Goal: Transaction & Acquisition: Obtain resource

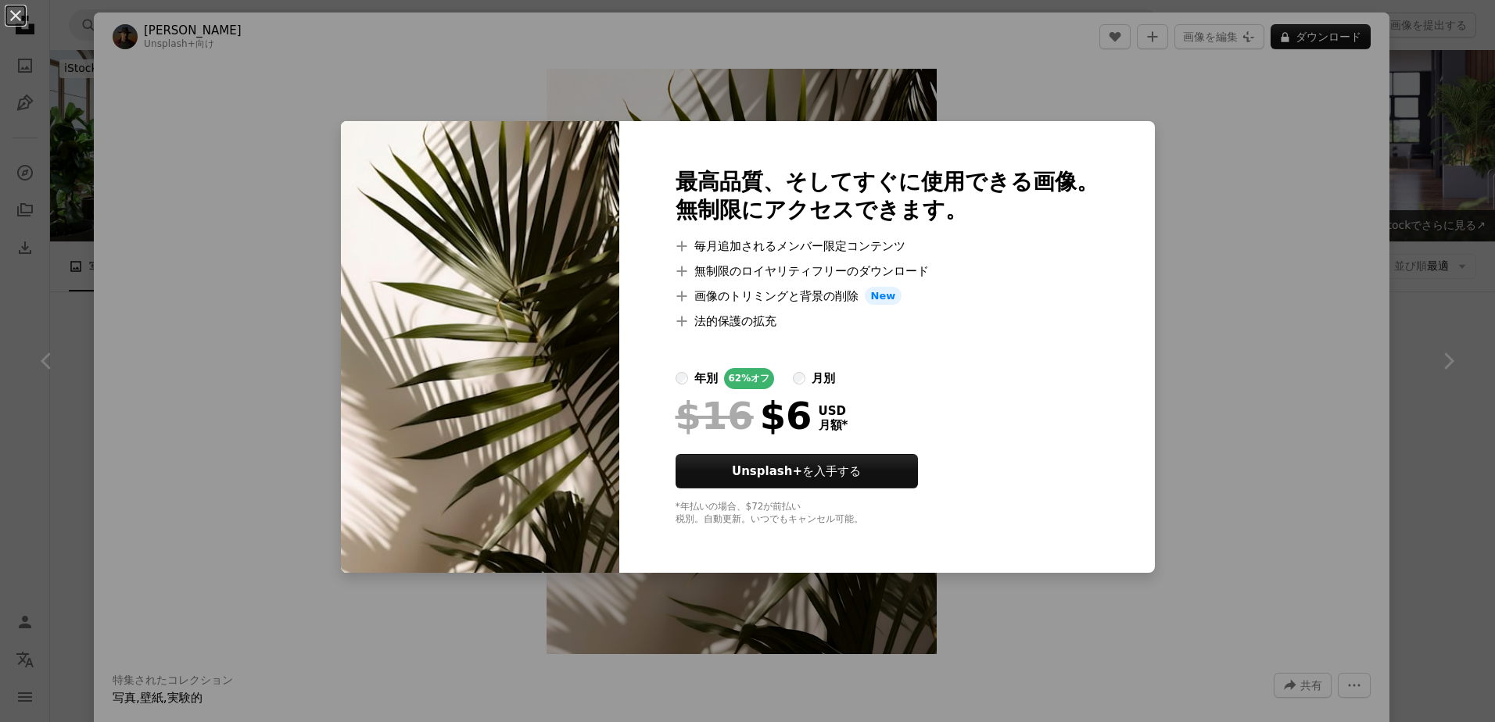
scroll to position [2893, 0]
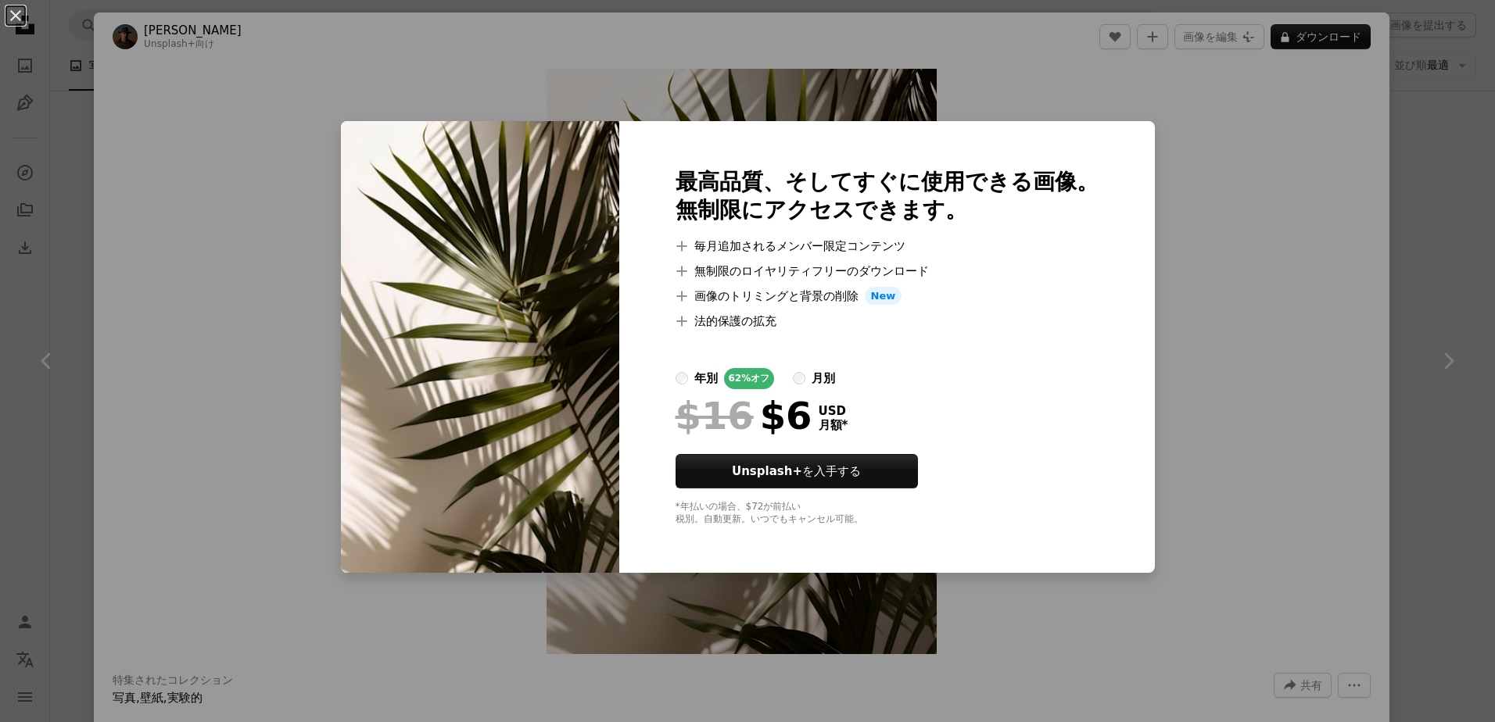
click at [1177, 196] on div "An X shape 最高品質、そしてすぐに使用できる画像。 無制限にアクセスできます。 A plus sign 毎月追加されるメンバー限定コンテンツ A p…" at bounding box center [747, 361] width 1495 height 722
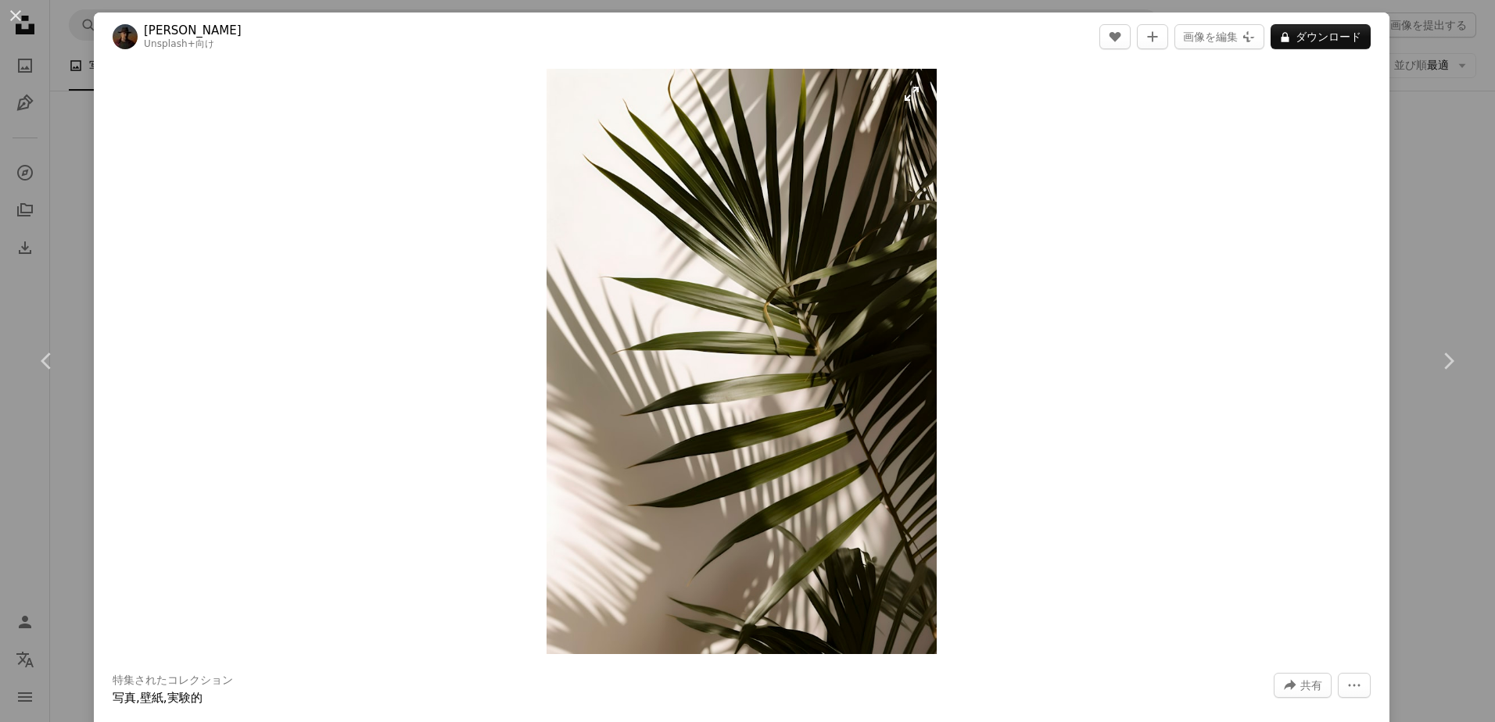
click at [738, 361] on img "この画像でズームインする" at bounding box center [742, 362] width 391 height 586
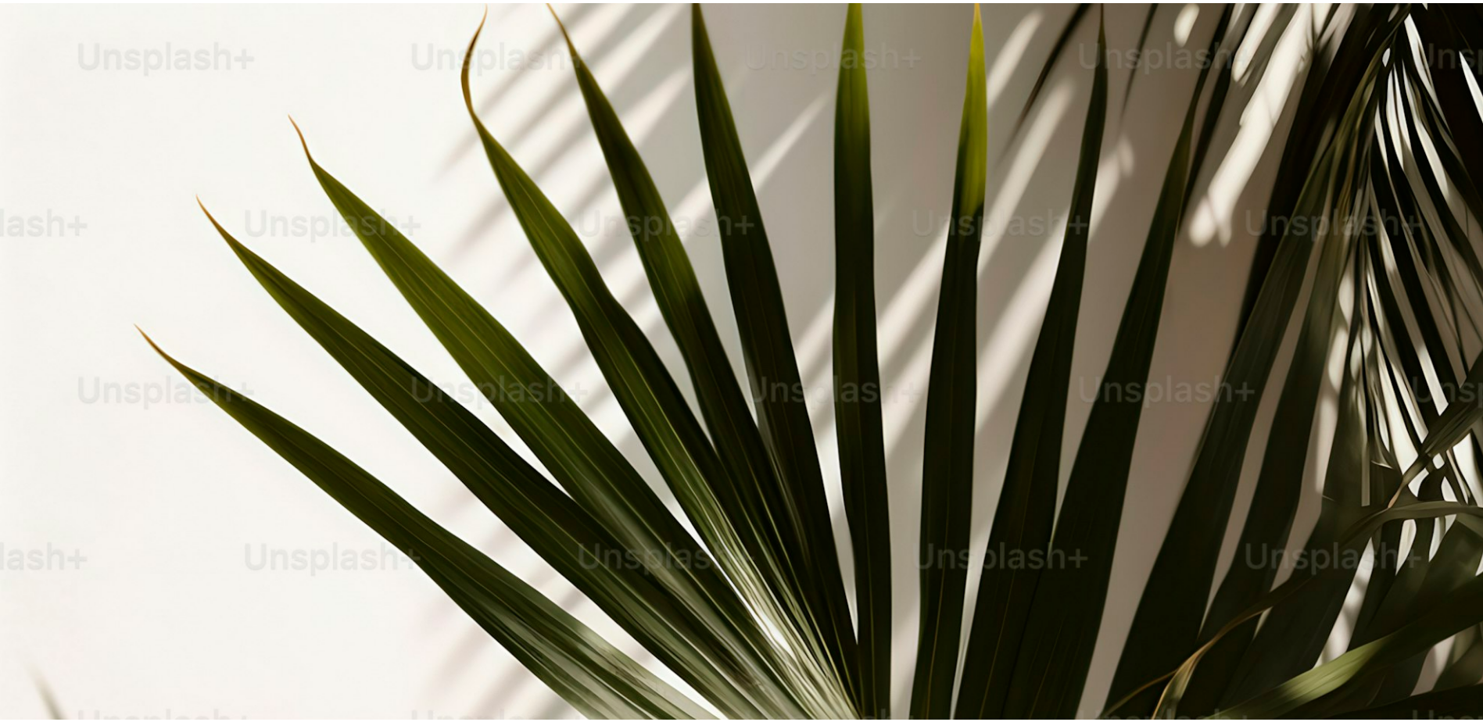
scroll to position [743, 0]
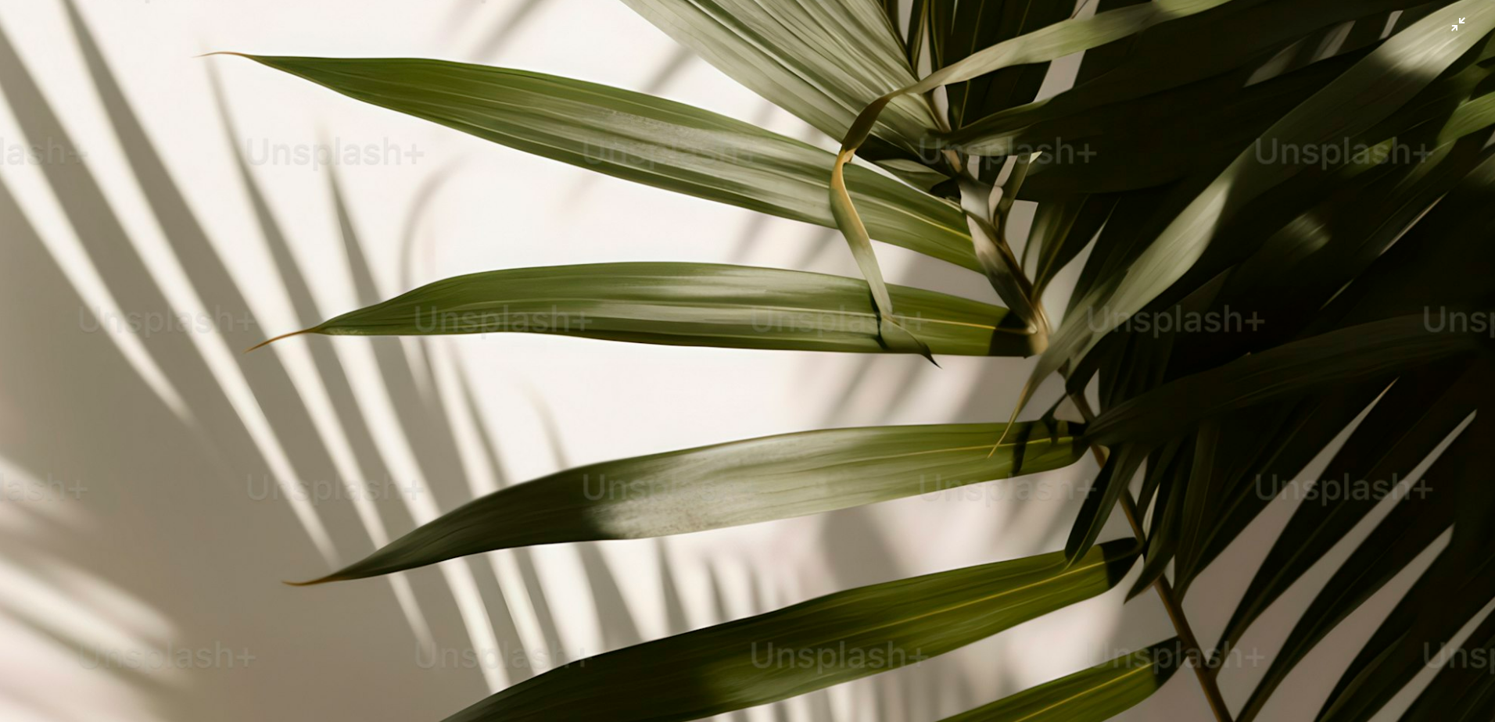
click at [413, 48] on img "この画像でズームアウトする" at bounding box center [747, 377] width 1496 height 2242
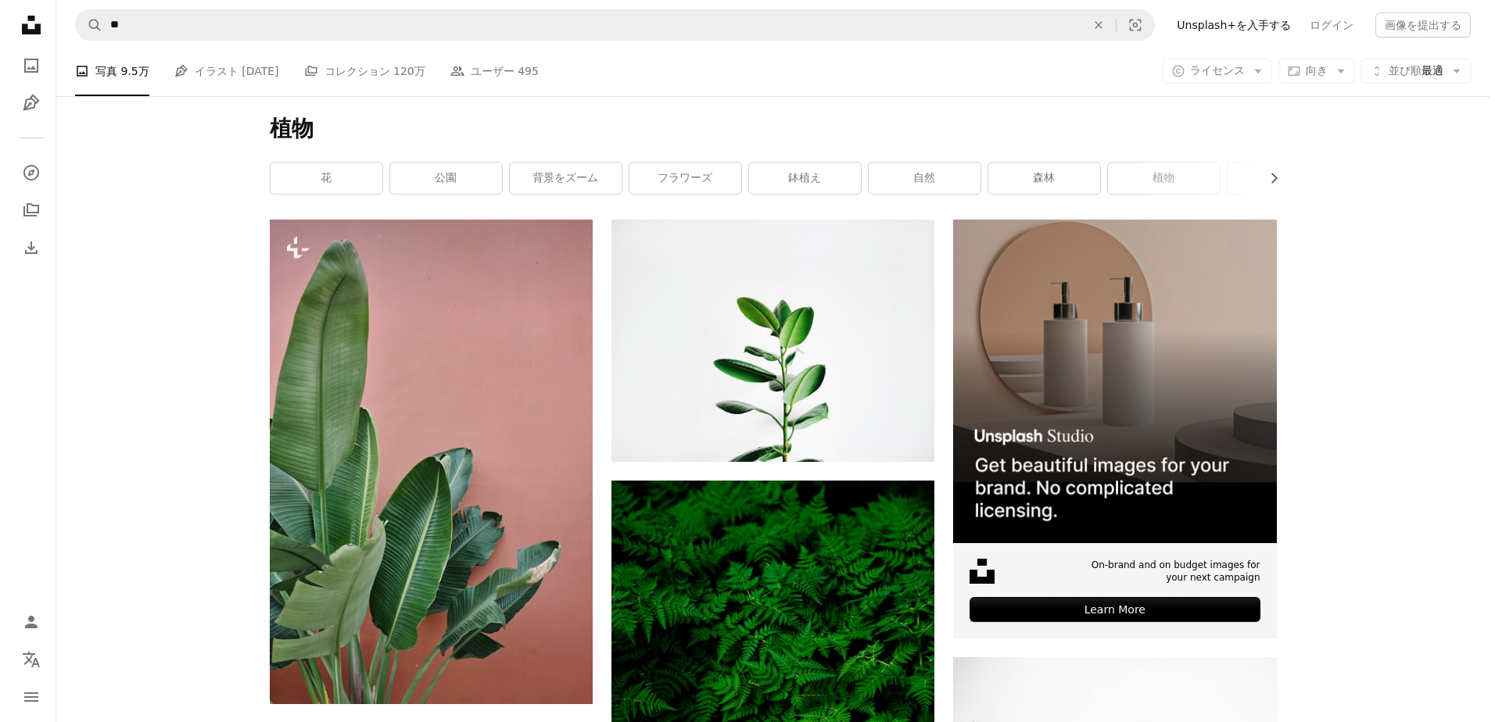
scroll to position [156, 0]
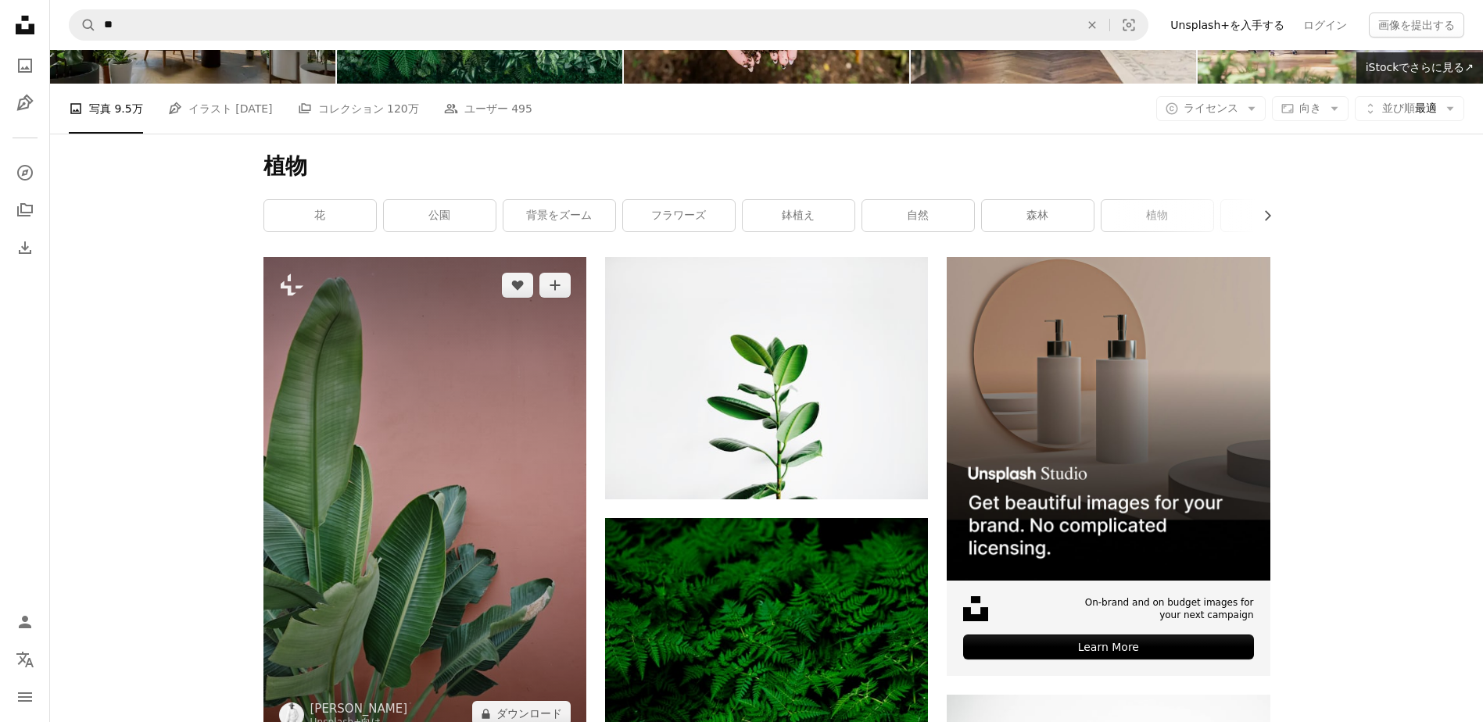
click at [374, 534] on img at bounding box center [424, 499] width 323 height 485
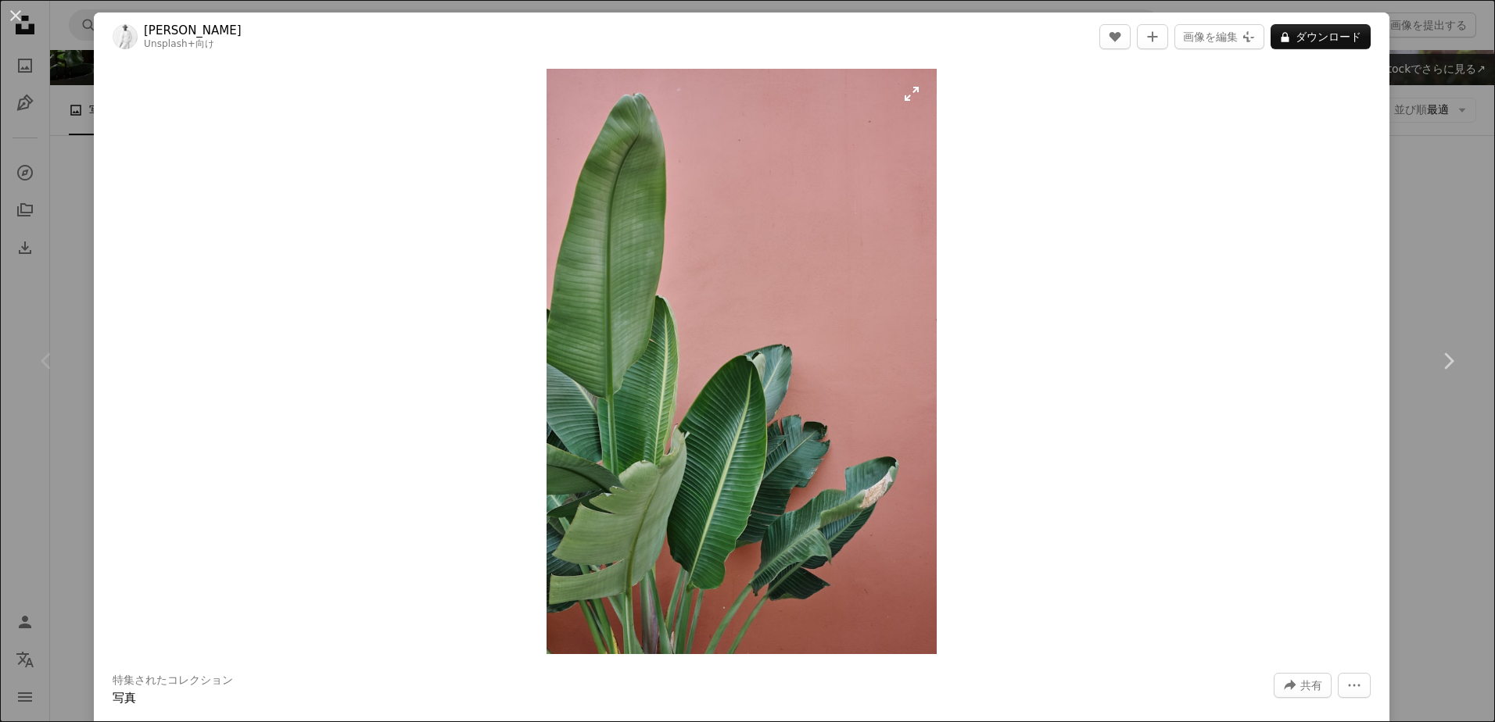
click at [636, 400] on img "この画像でズームインする" at bounding box center [742, 362] width 390 height 586
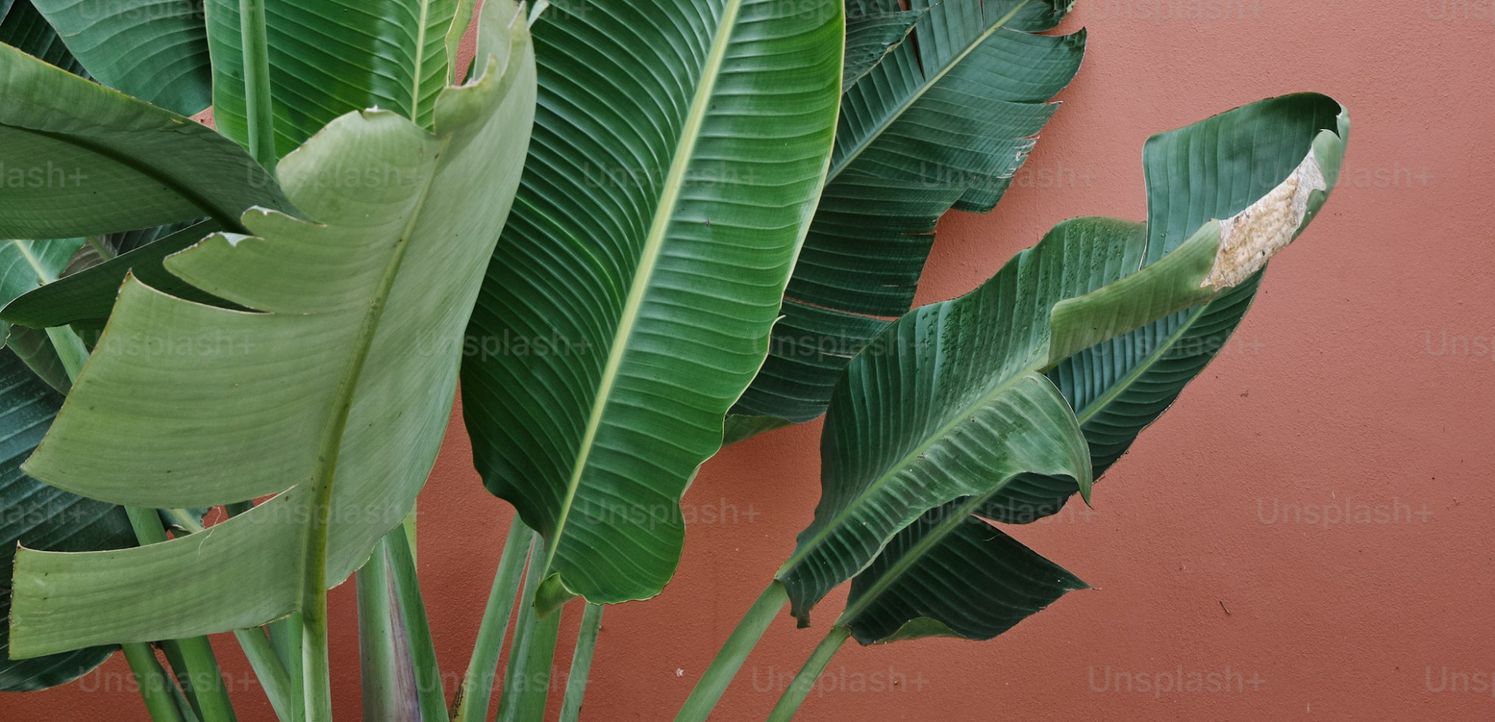
scroll to position [1486, 0]
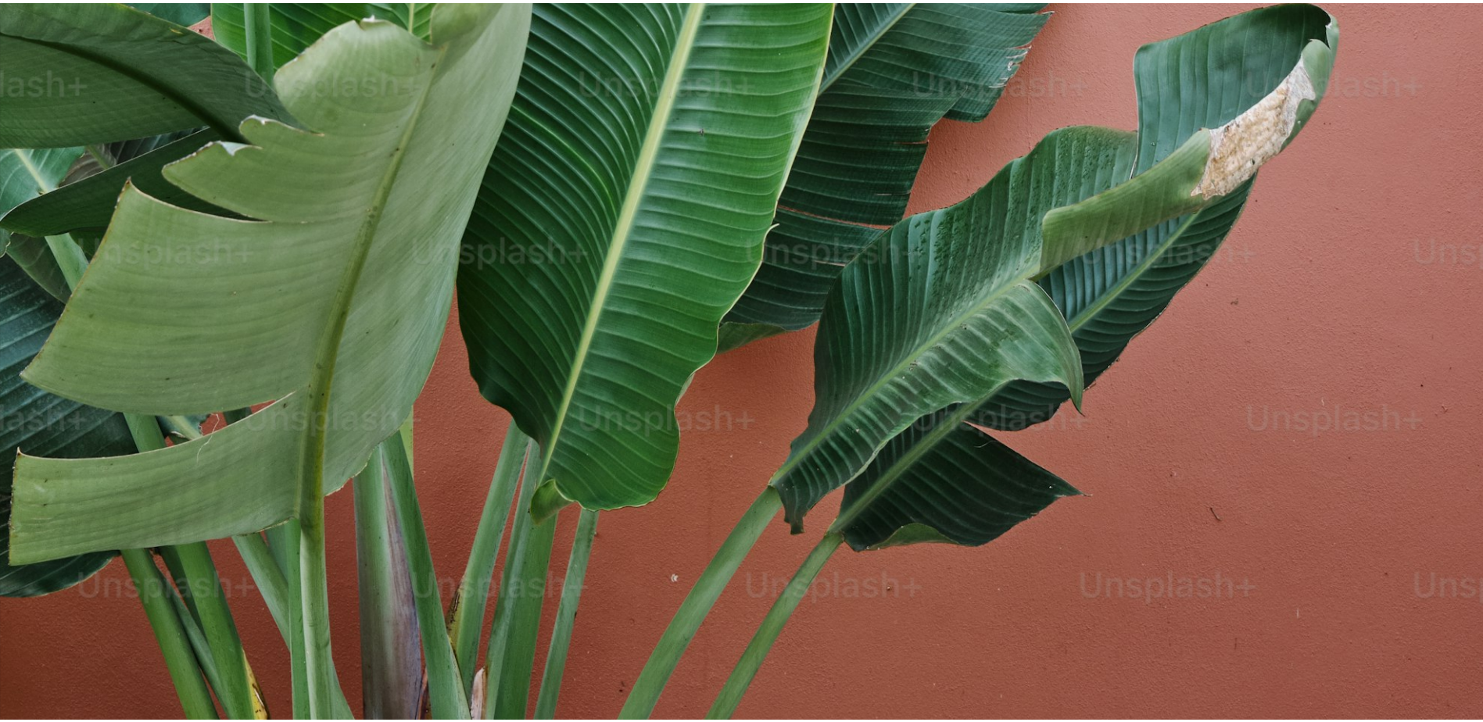
scroll to position [0, 0]
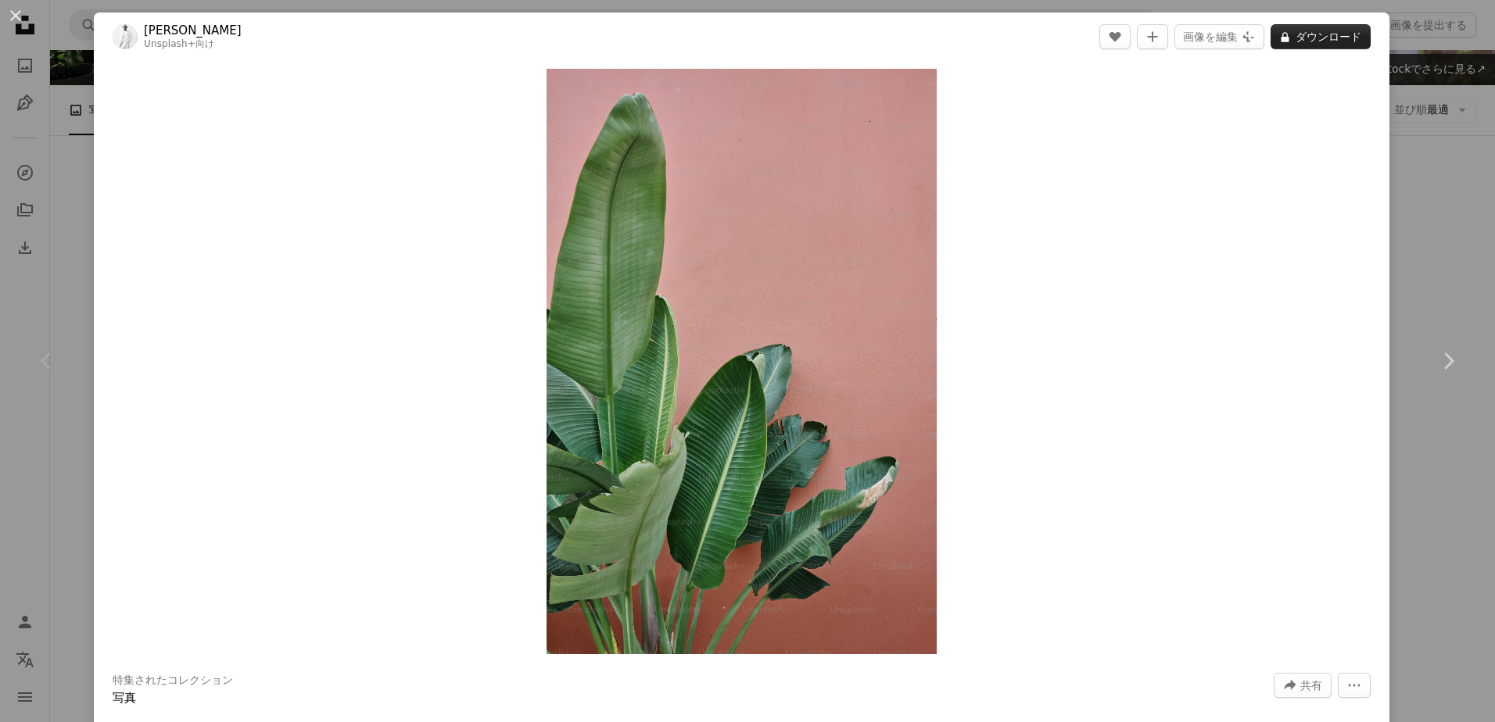
click at [1341, 27] on button "A lock ダウンロード" at bounding box center [1320, 36] width 100 height 25
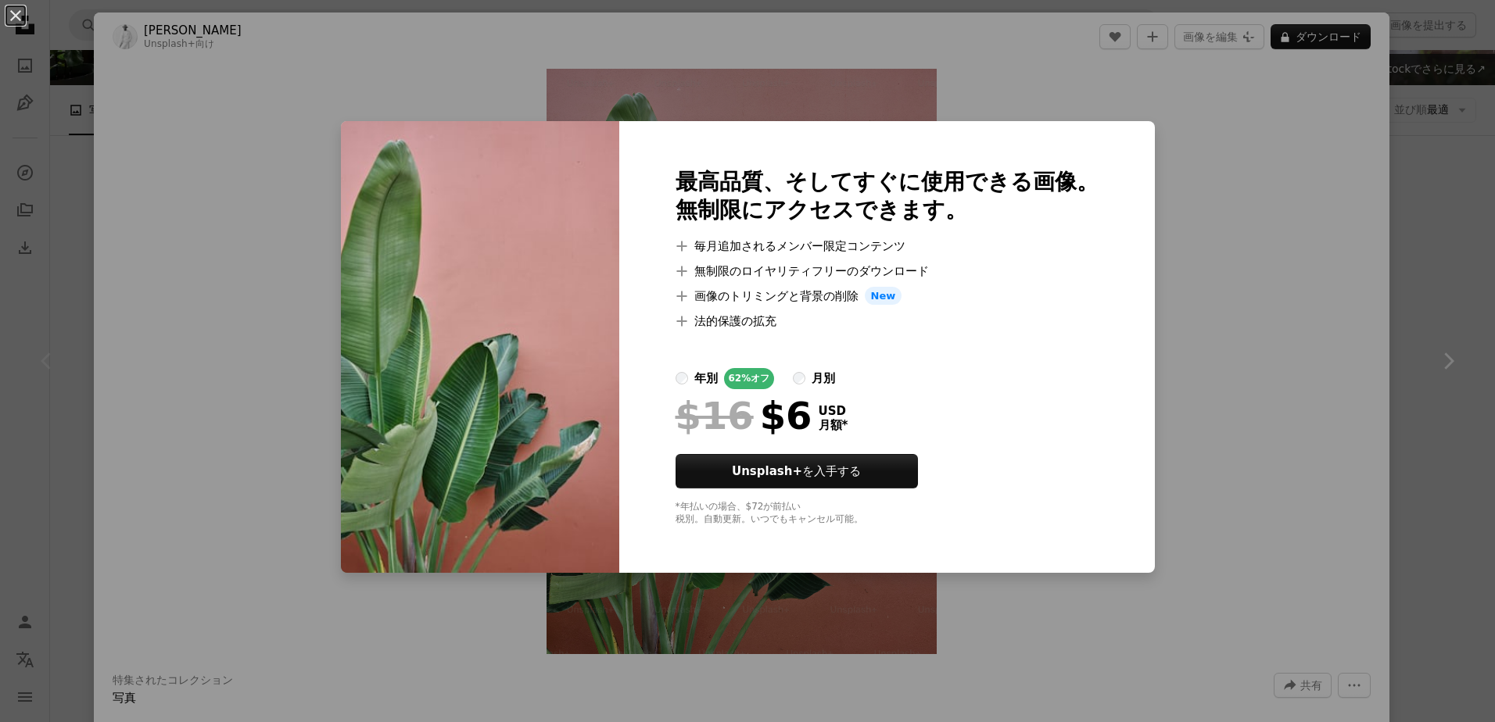
click at [1119, 531] on div "An X shape 最高品質、そしてすぐに使用できる画像。 無制限にアクセスできます。 A plus sign 毎月追加されるメンバー限定コンテンツ A p…" at bounding box center [747, 361] width 1495 height 722
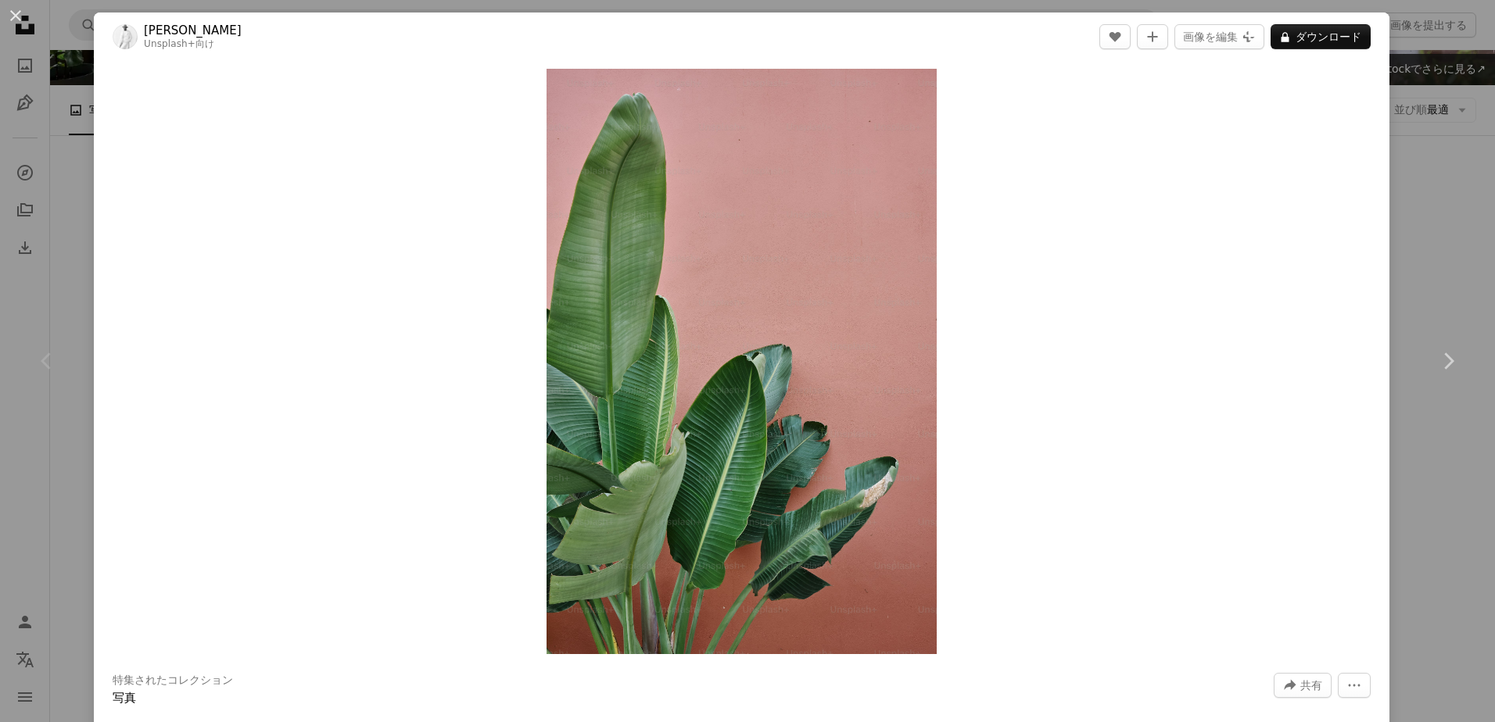
drag, startPoint x: 664, startPoint y: 310, endPoint x: 1089, endPoint y: 260, distance: 428.2
click at [1089, 260] on div "Zoom in" at bounding box center [742, 361] width 1296 height 601
click at [18, 12] on button "An X shape" at bounding box center [15, 15] width 19 height 19
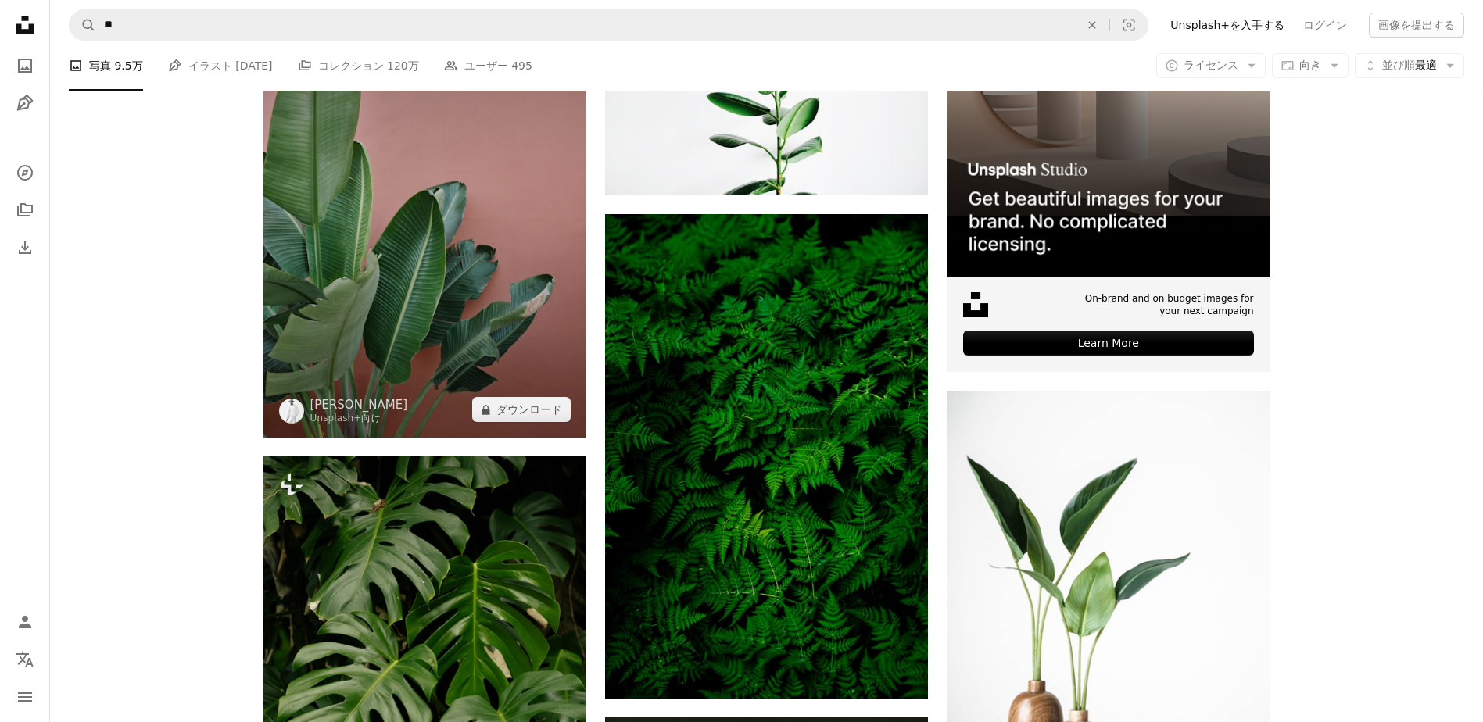
scroll to position [469, 0]
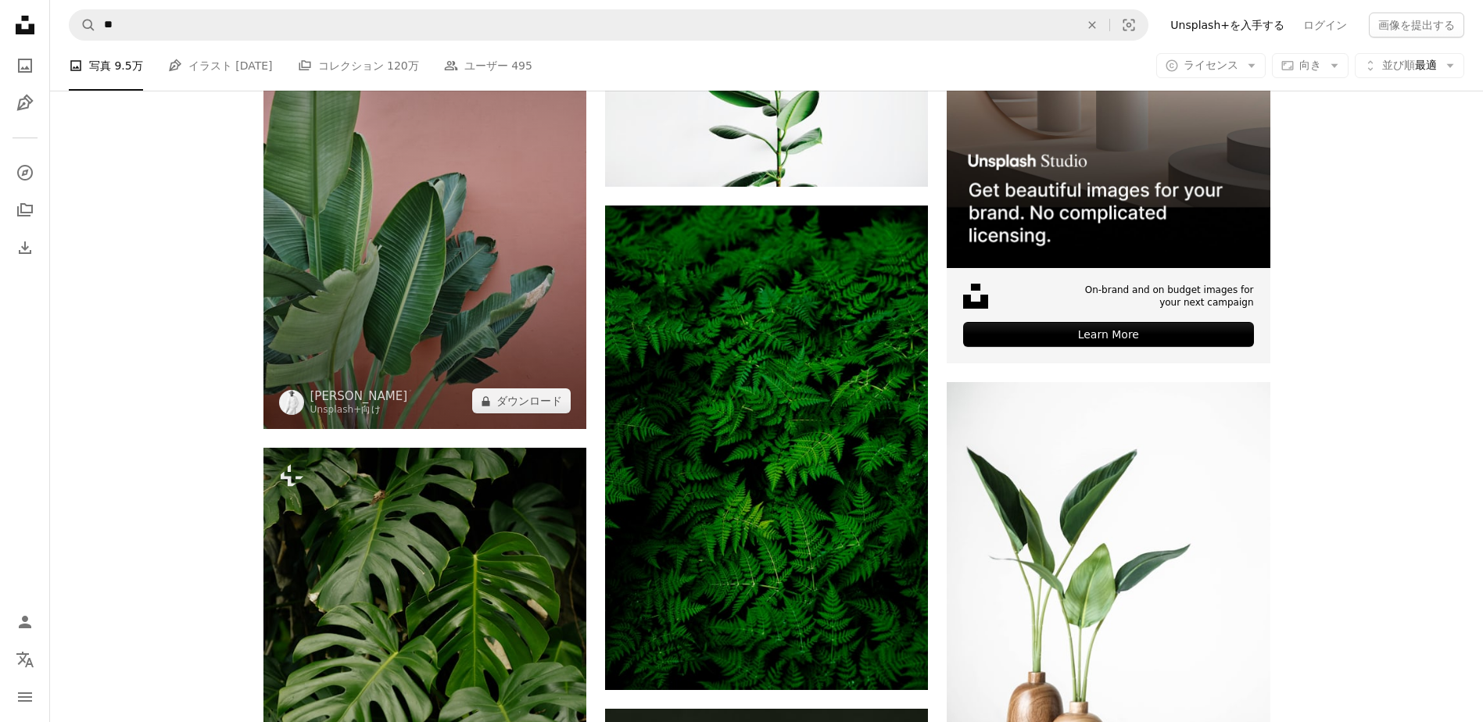
click at [394, 398] on img at bounding box center [424, 186] width 323 height 485
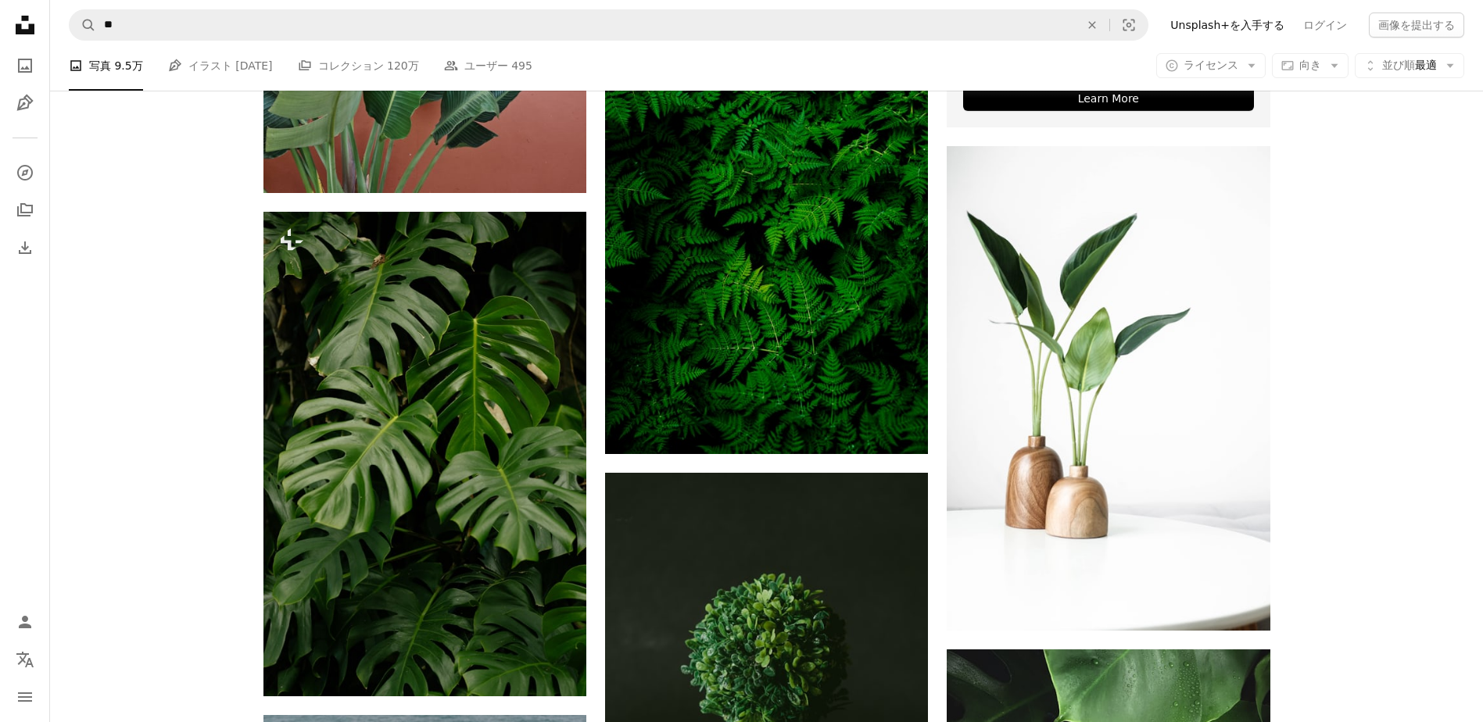
scroll to position [704, 0]
